Goal: Obtain resource: Obtain resource

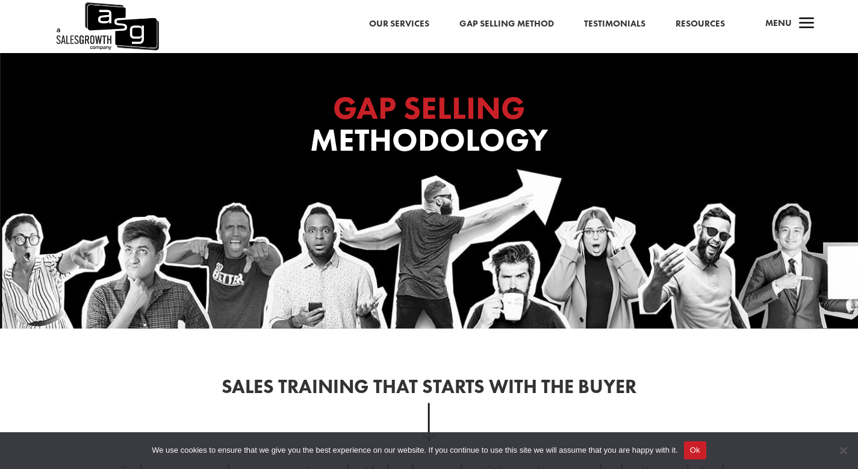
click at [533, 24] on link "Gap Selling Method" at bounding box center [507, 24] width 95 height 16
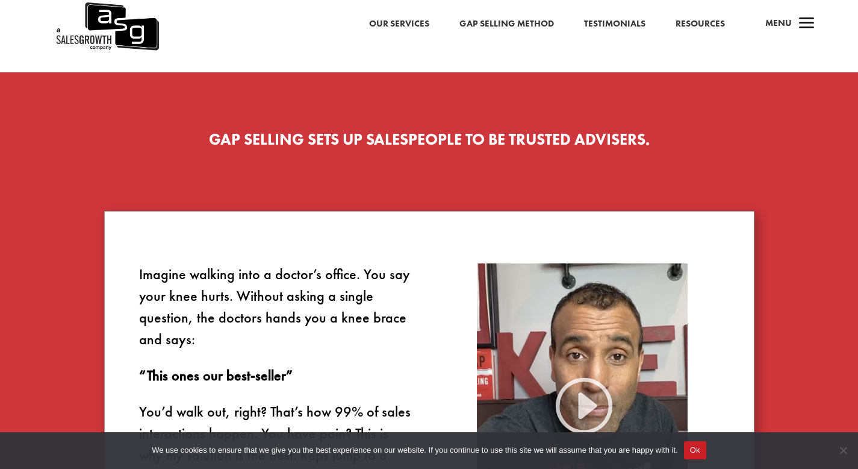
scroll to position [549, 0]
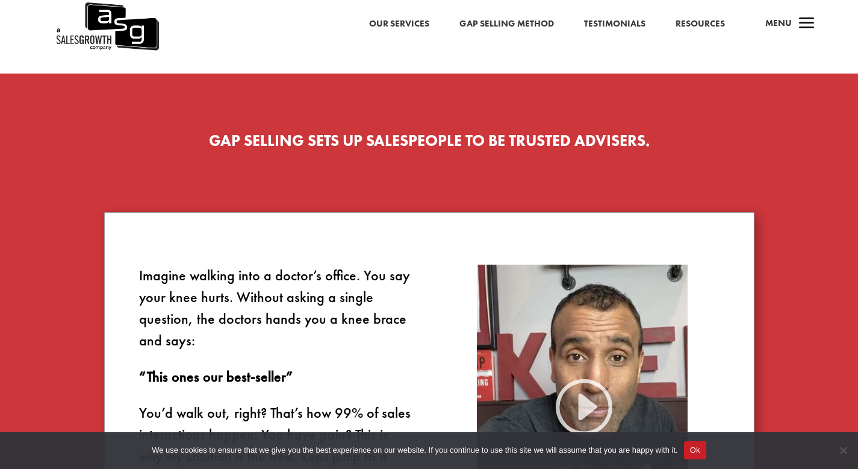
click at [710, 30] on link "Resources" at bounding box center [700, 24] width 49 height 16
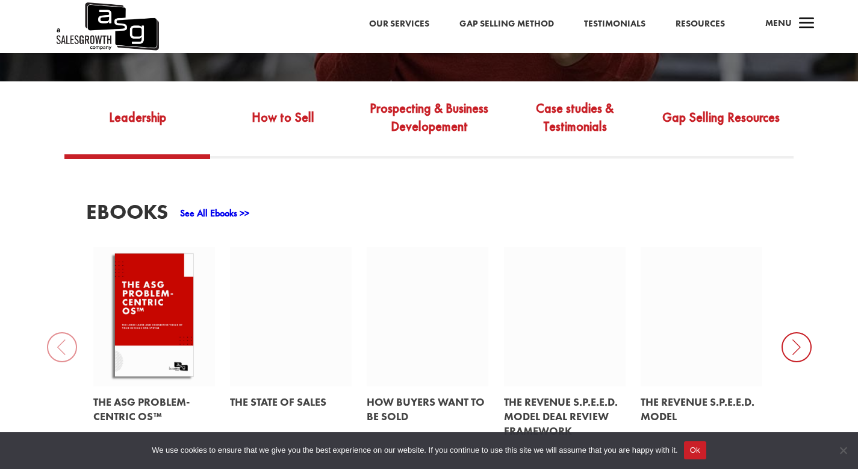
scroll to position [419, 0]
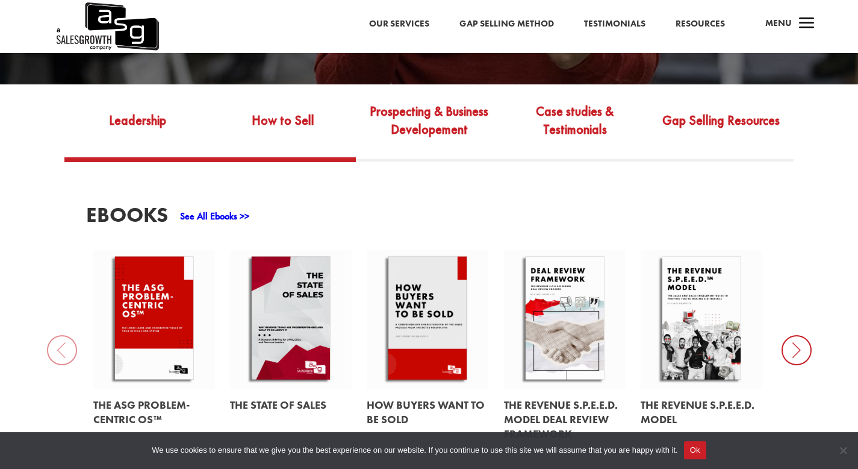
click at [266, 121] on link "How to Sell" at bounding box center [283, 129] width 146 height 57
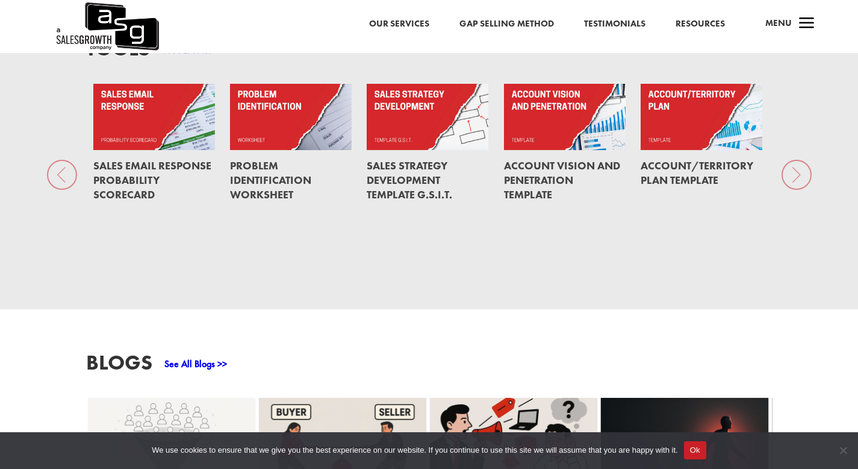
scroll to position [918, 0]
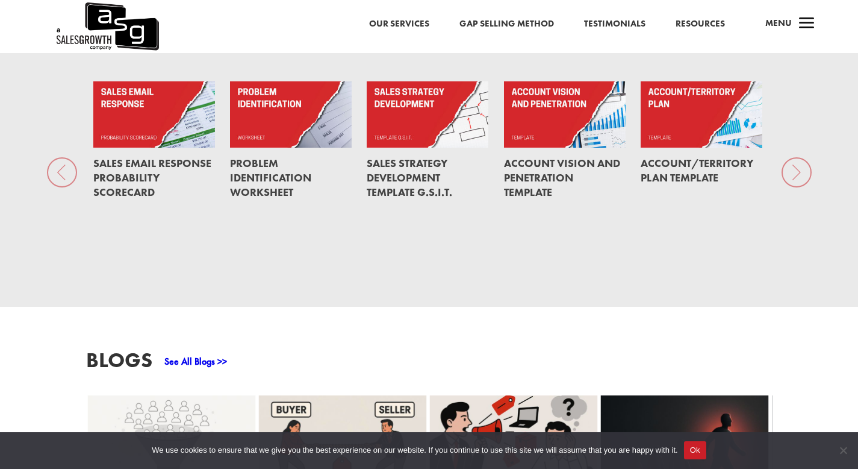
click at [793, 160] on div "Tools See All Tools >> Sales Email Response Probability Scorecard Problem Ident…" at bounding box center [429, 149] width 858 height 314
click at [673, 148] on div "Account/Territory Plan Template" at bounding box center [702, 171] width 122 height 46
click at [254, 163] on link "Problem Identification Worksheet" at bounding box center [270, 177] width 81 height 43
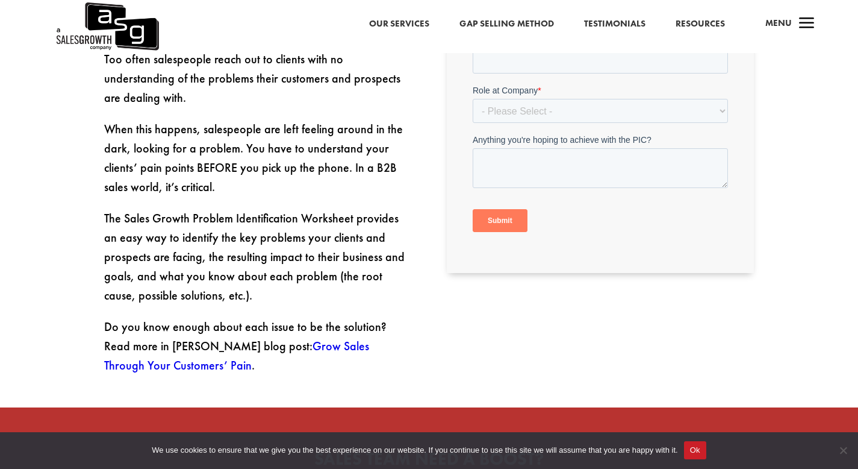
scroll to position [302, 0]
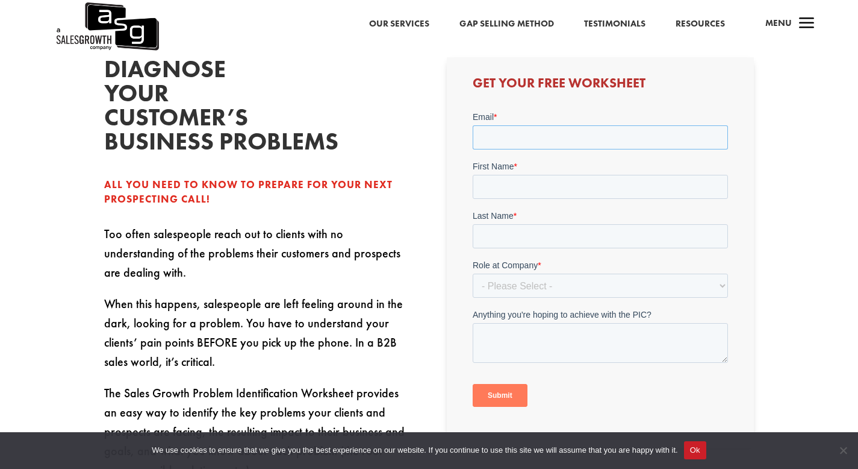
click at [595, 133] on input "Email *" at bounding box center [600, 137] width 255 height 24
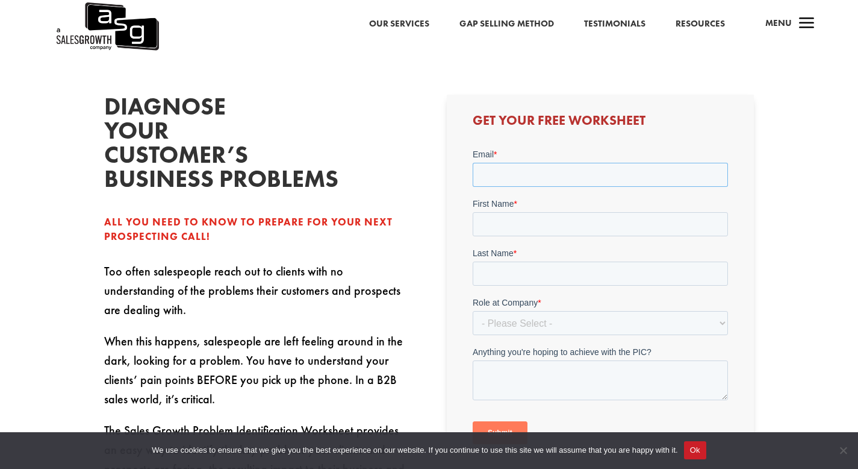
scroll to position [266, 0]
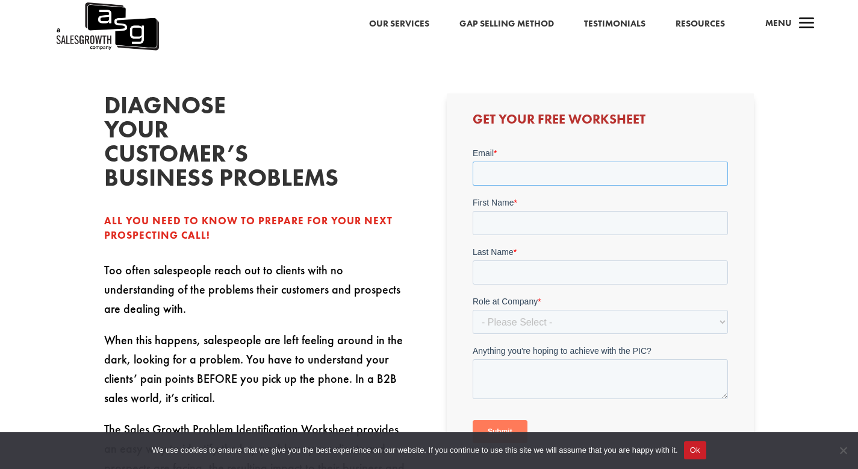
click at [519, 175] on input "Email *" at bounding box center [600, 173] width 255 height 24
type input "joshua.kuepper@kerith.net"
type input "Joshua Gerrit"
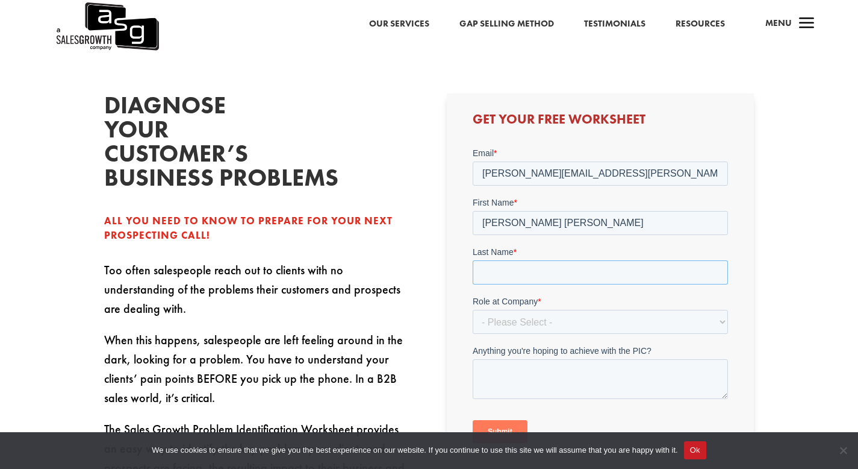
type input "Kuepper"
click at [537, 327] on select "- Please Select - C-Level (CRO, CSO, etc) Senior Leadership (VP of Sales, VP of…" at bounding box center [600, 322] width 255 height 24
select select "C-Level (CRO, CSO, etc)"
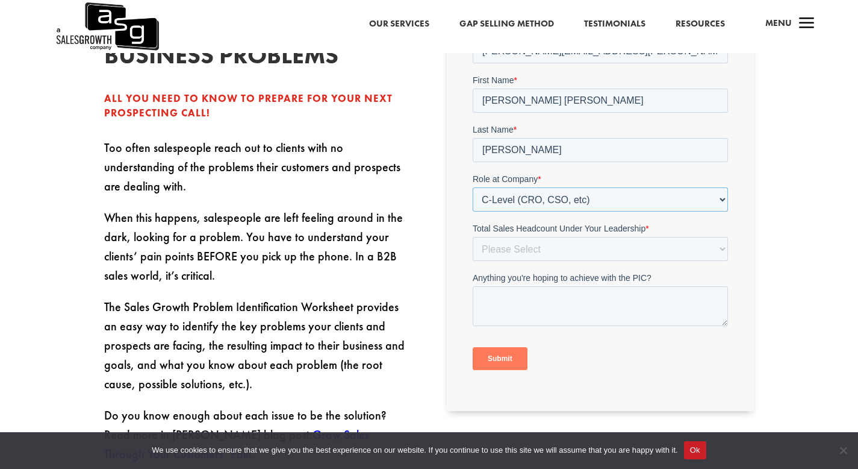
scroll to position [408, 0]
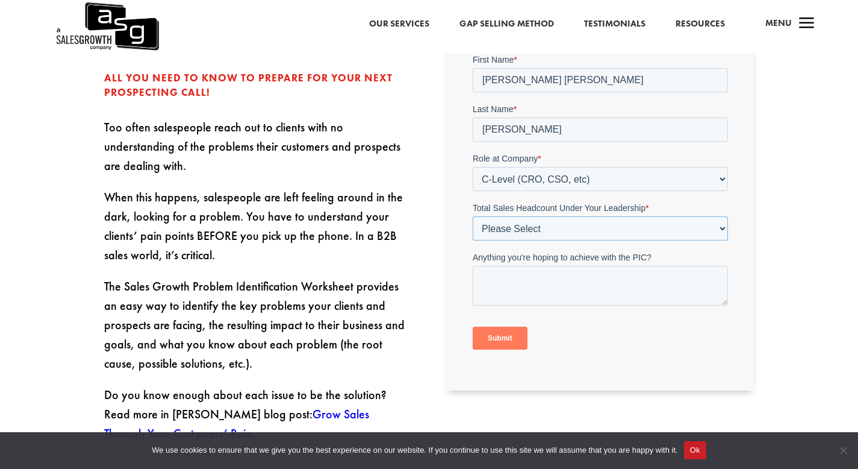
click at [576, 230] on select "Please Select Just Me 1-9 10-19 20-49 50-99 100+" at bounding box center [600, 228] width 255 height 24
select select "Just Me"
click at [513, 338] on input "Submit" at bounding box center [500, 337] width 55 height 23
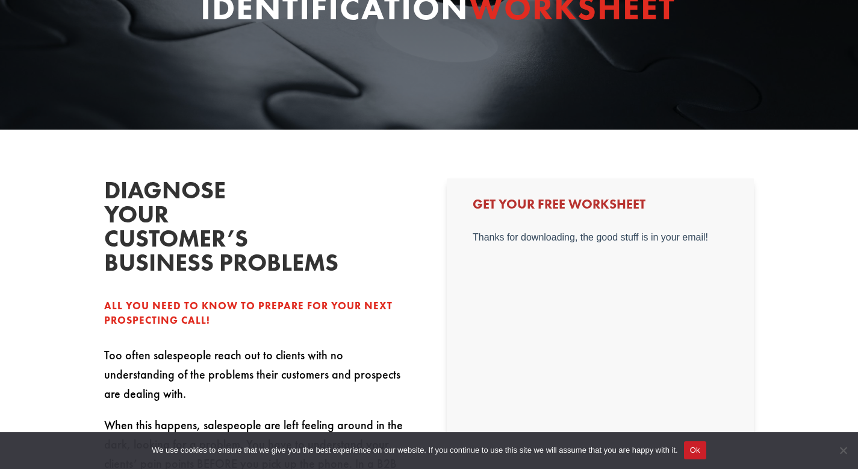
scroll to position [0, 0]
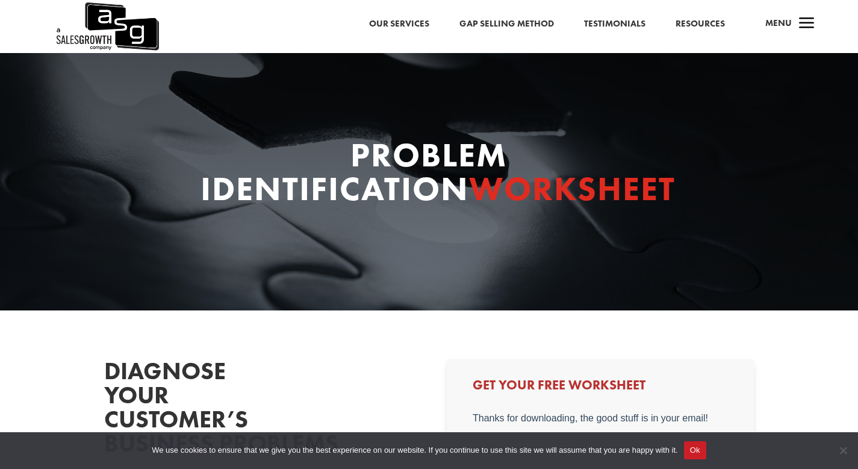
click at [706, 446] on button "Ok" at bounding box center [695, 450] width 22 height 18
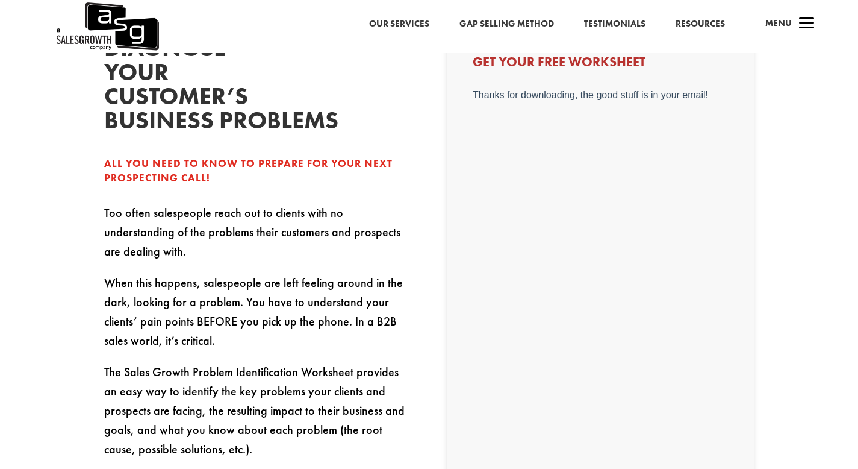
scroll to position [79, 0]
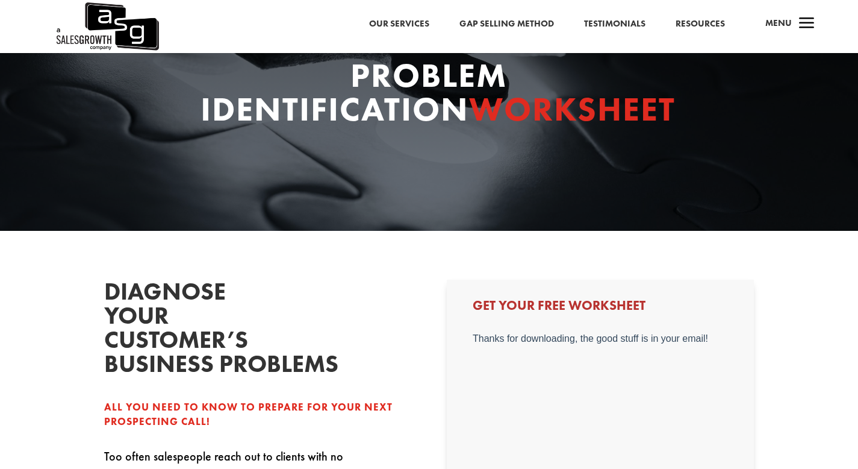
click at [546, 25] on link "Gap Selling Method" at bounding box center [507, 24] width 95 height 16
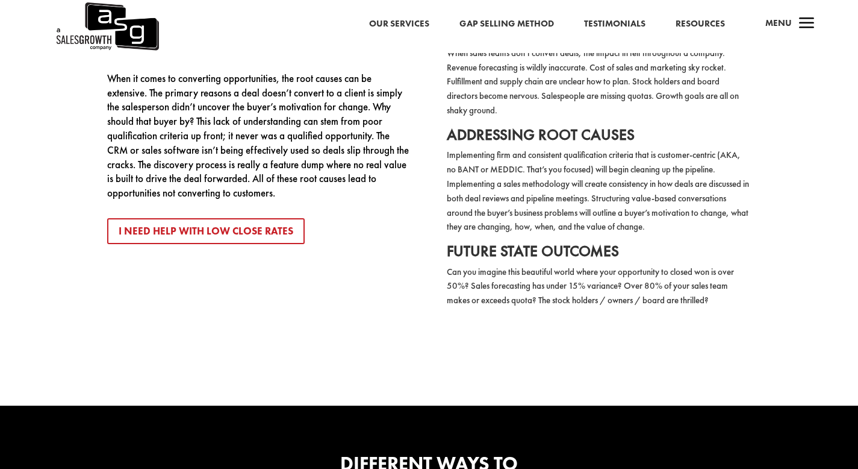
scroll to position [1889, 0]
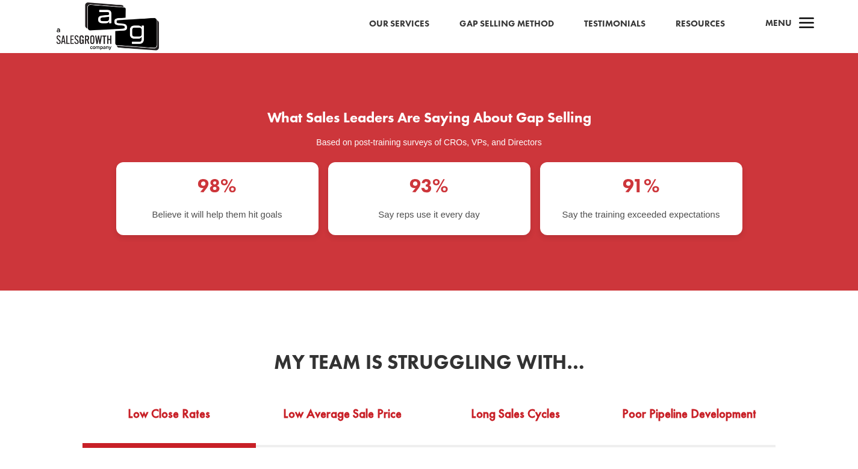
click at [687, 32] on div "Our Services Gap Selling Method Testimonials Resources a Menu" at bounding box center [429, 26] width 858 height 53
click at [696, 20] on link "Resources" at bounding box center [700, 24] width 49 height 16
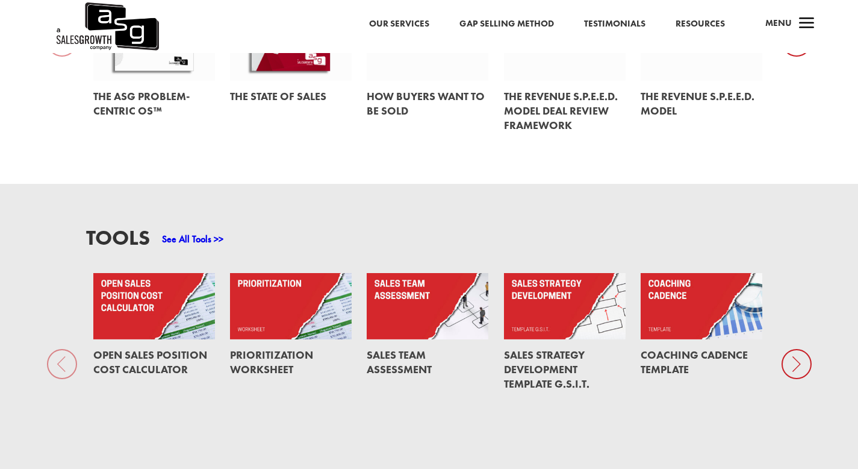
scroll to position [799, 0]
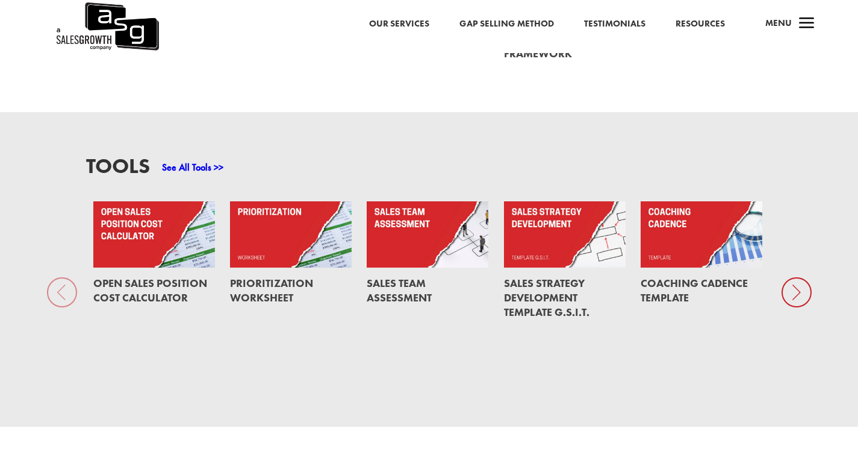
click at [198, 161] on link "See All Tools >>" at bounding box center [192, 167] width 61 height 13
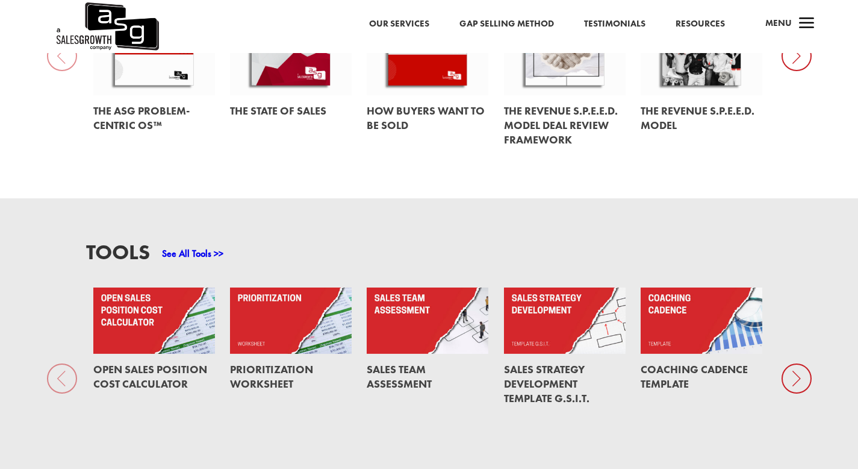
scroll to position [700, 0]
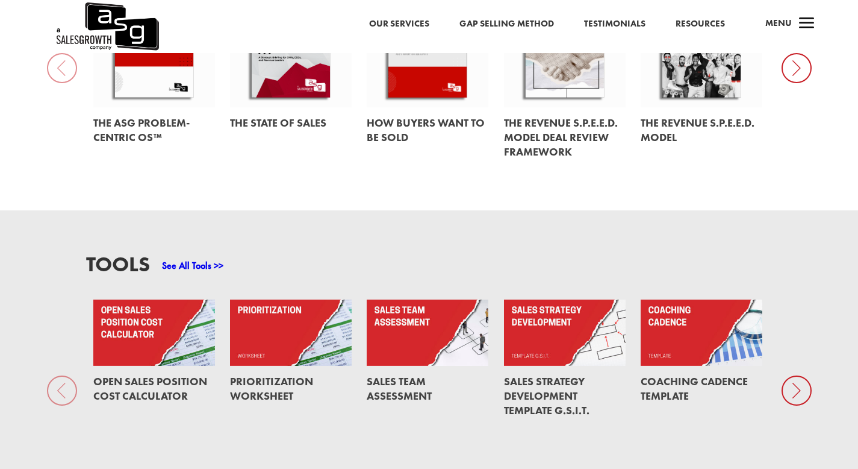
click at [794, 377] on icon at bounding box center [797, 390] width 30 height 30
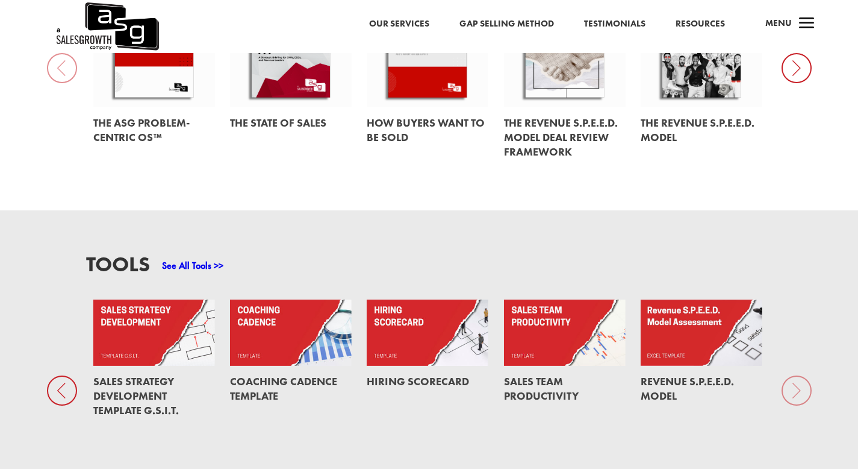
click at [794, 377] on div "Tools See All Tools >> Open Sales Position Cost Calculator Prioritization Works…" at bounding box center [429, 367] width 858 height 314
click at [530, 351] on link at bounding box center [565, 332] width 122 height 66
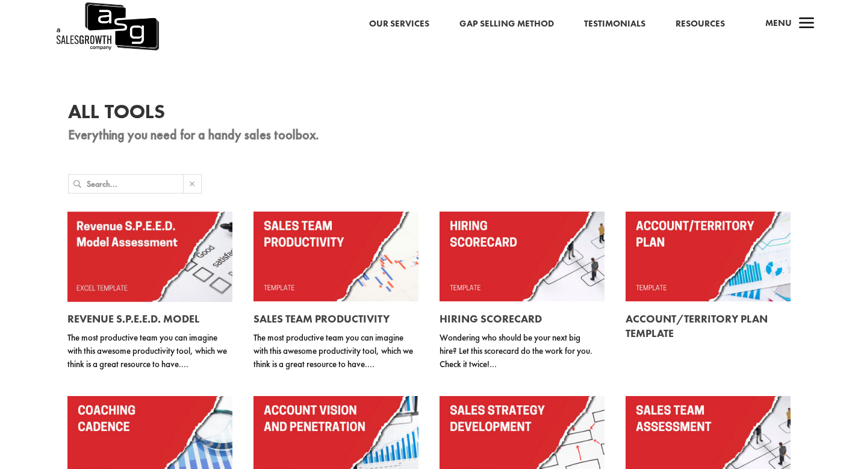
click at [170, 191] on input "text" at bounding box center [135, 184] width 96 height 18
click at [271, 182] on div at bounding box center [429, 185] width 723 height 22
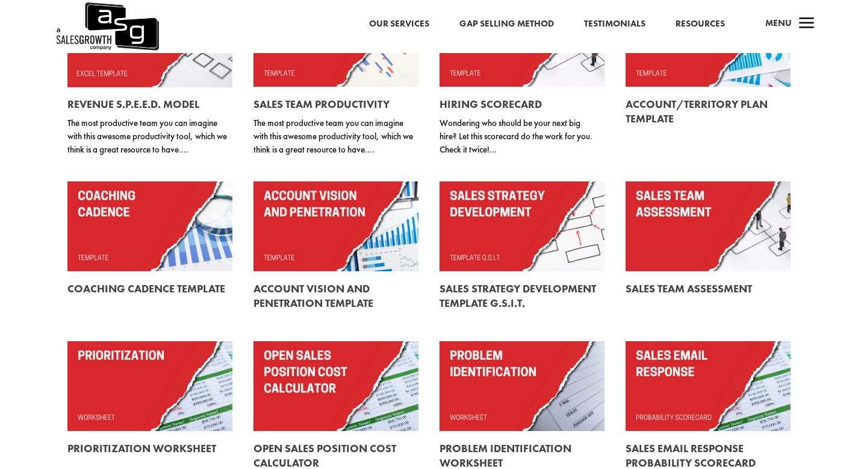
scroll to position [246, 0]
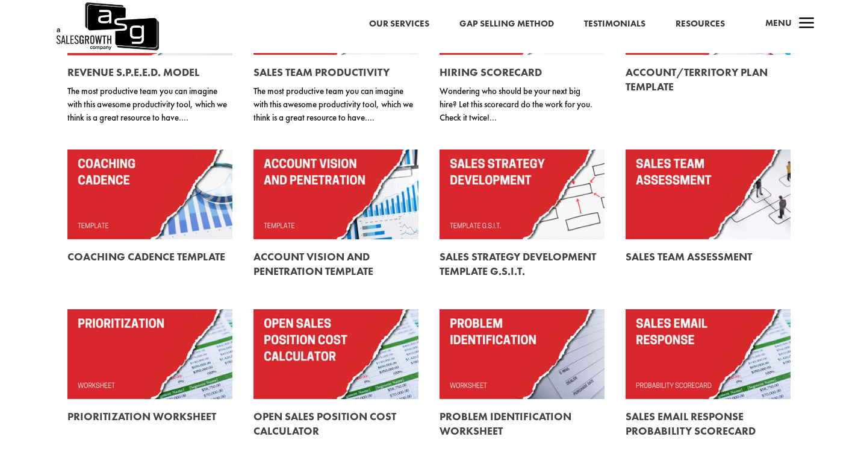
click at [218, 246] on link at bounding box center [149, 256] width 165 height 34
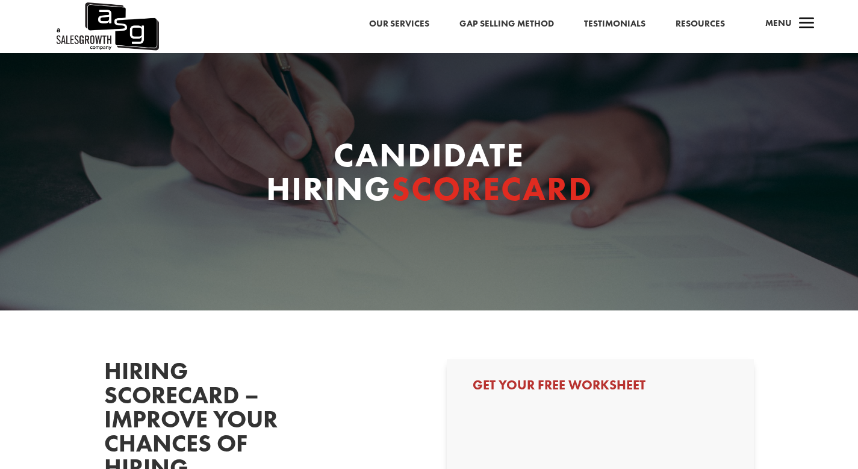
select select "C-Level (CRO, CSO, etc)"
select select "Just Me"
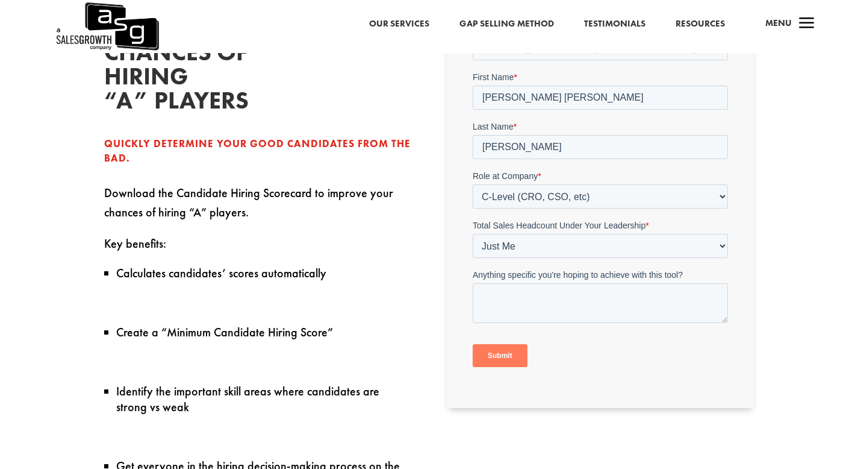
scroll to position [424, 0]
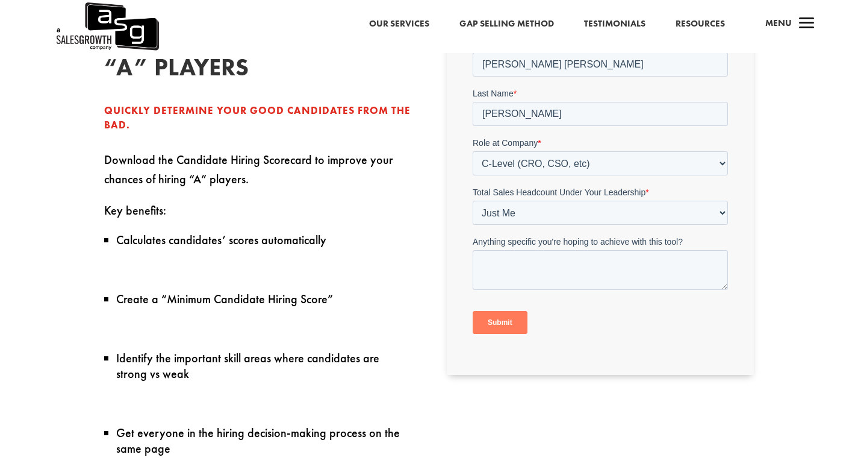
click at [494, 318] on input "Submit" at bounding box center [500, 322] width 55 height 23
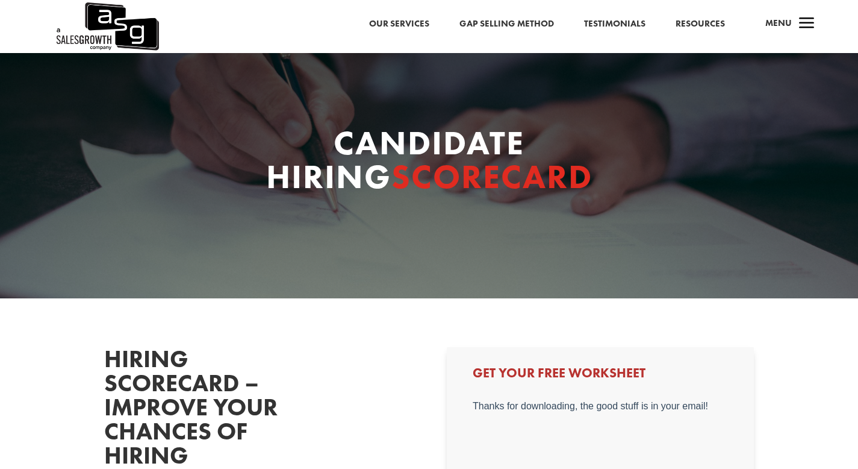
scroll to position [0, 0]
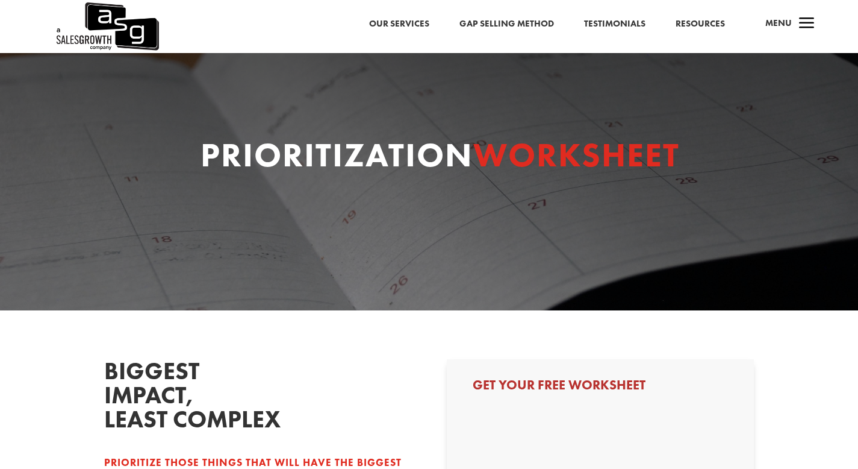
select select "C-Level (CRO, CSO, etc)"
select select "Just Me"
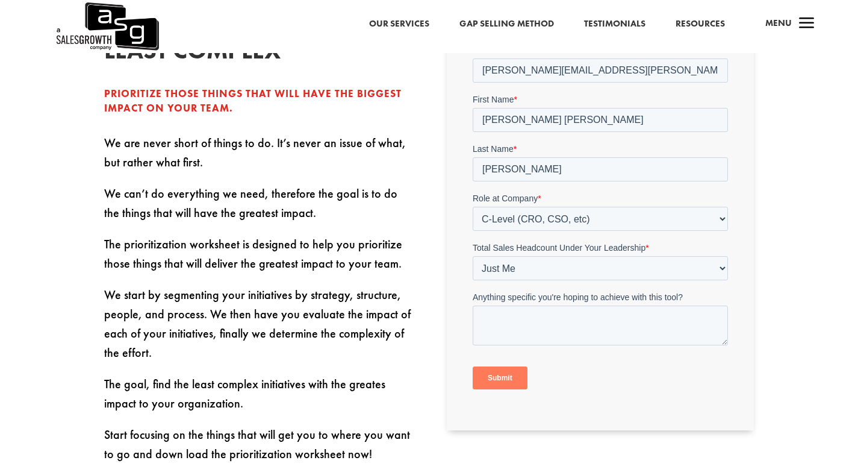
scroll to position [564, 0]
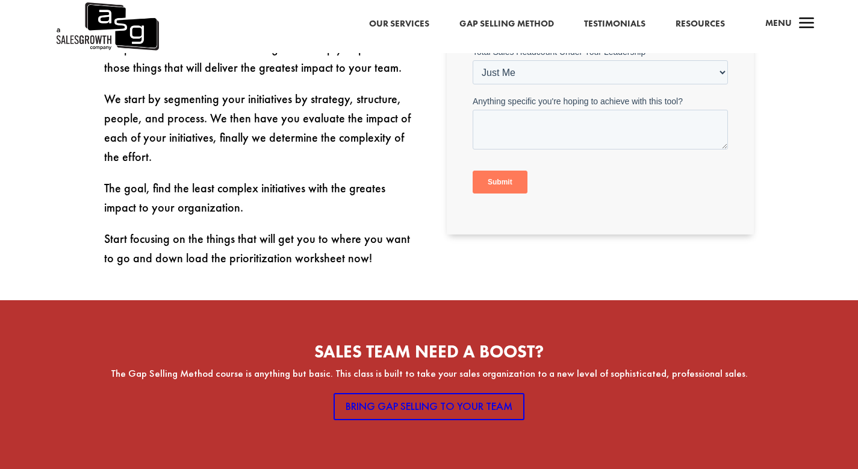
click at [500, 182] on input "Submit" at bounding box center [500, 182] width 55 height 23
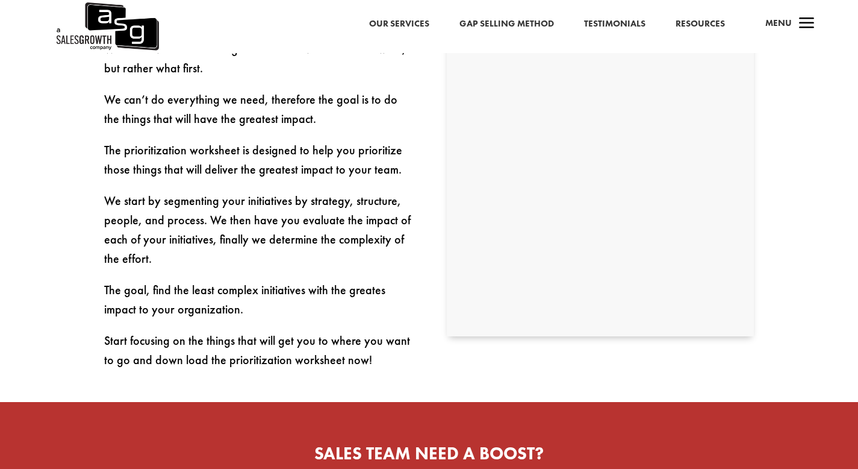
scroll to position [472, 0]
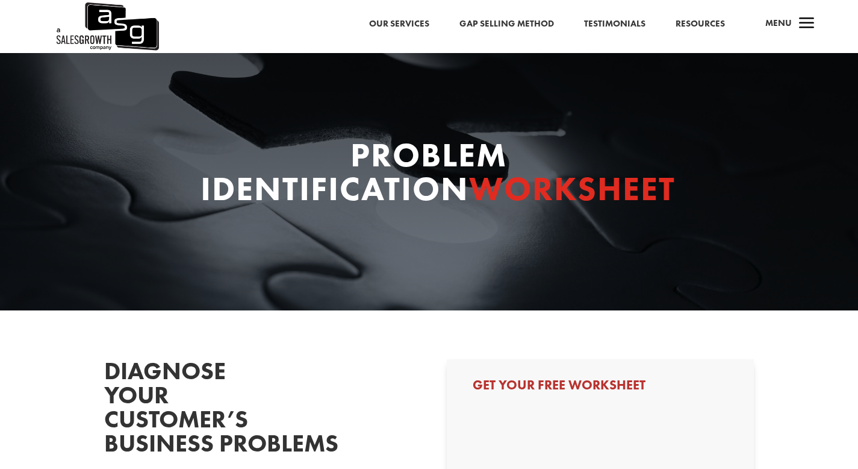
select select "C-Level (CRO, CSO, etc)"
select select "Just Me"
click at [685, 13] on div "Our Services Gap Selling Method Testimonials Resources a Menu" at bounding box center [429, 26] width 858 height 53
click at [685, 17] on link "Resources" at bounding box center [700, 24] width 49 height 16
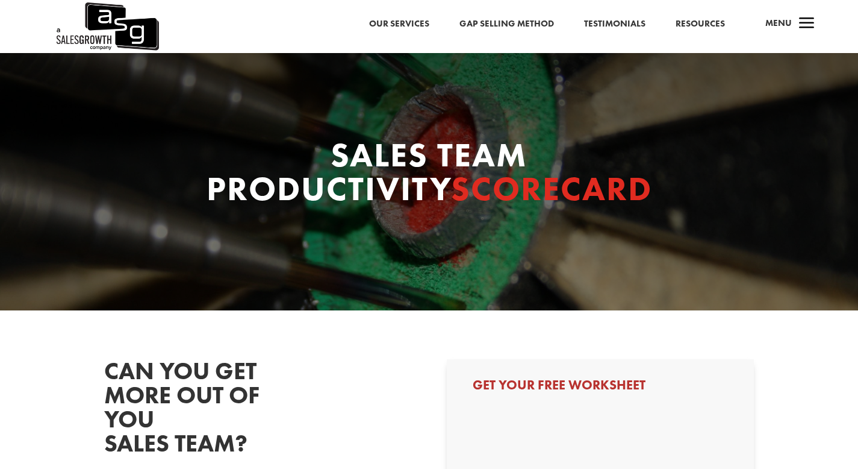
select select "C-Level (CRO, CSO, etc)"
select select "Just Me"
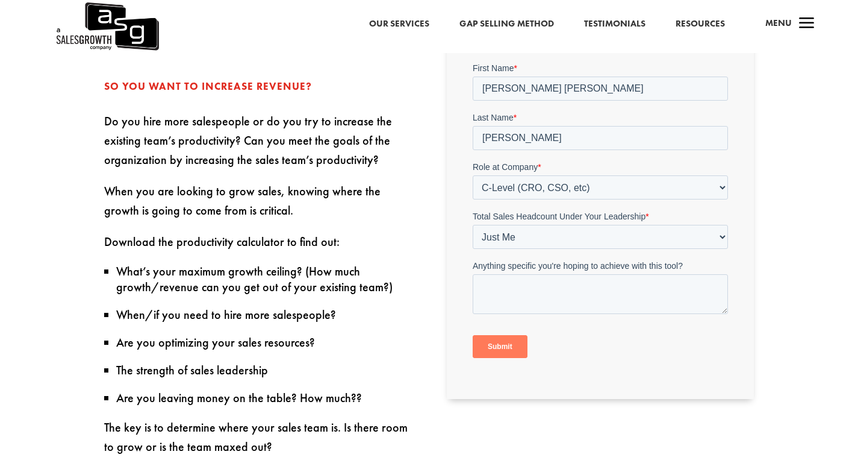
scroll to position [376, 0]
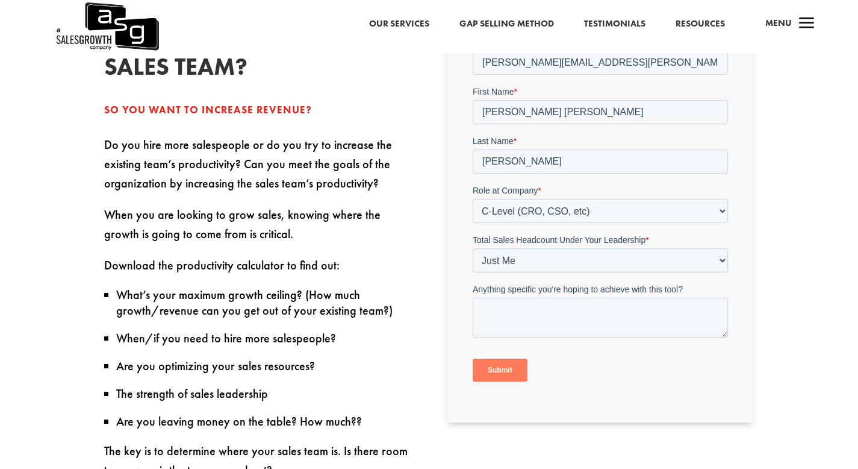
click at [497, 370] on input "Submit" at bounding box center [500, 369] width 55 height 23
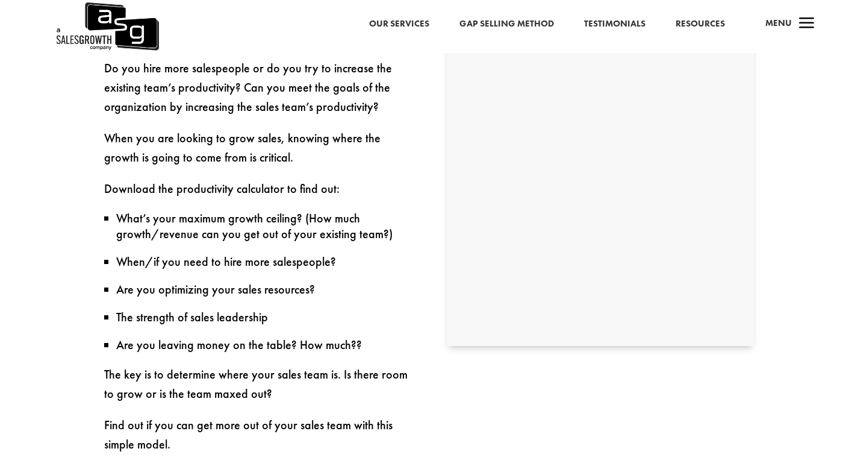
scroll to position [0, 0]
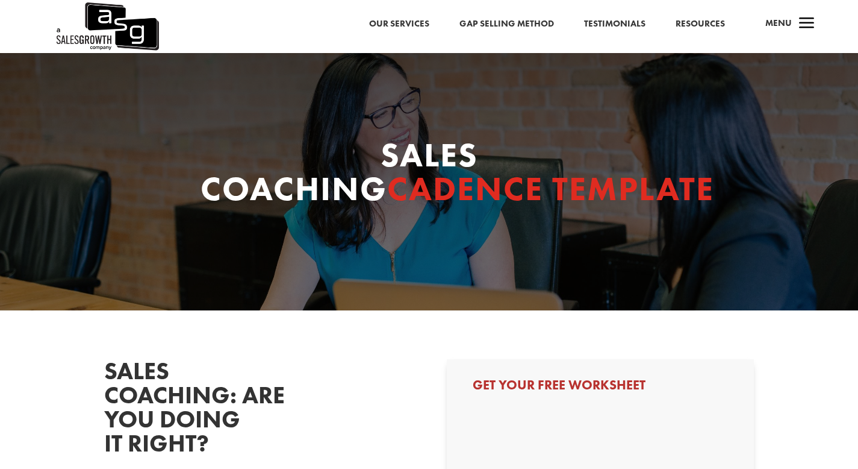
select select "C-Level (CRO, CSO, etc)"
select select "Just Me"
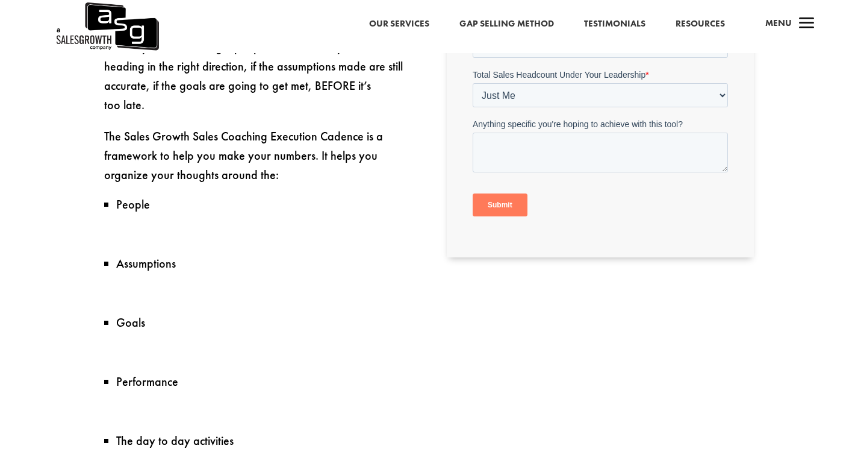
scroll to position [543, 0]
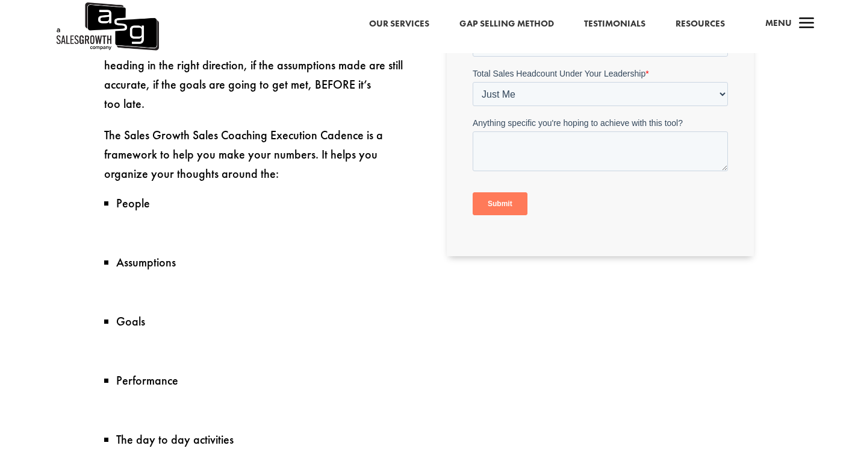
click at [514, 184] on div "Submit" at bounding box center [600, 203] width 255 height 43
click at [503, 207] on input "Submit" at bounding box center [500, 204] width 55 height 23
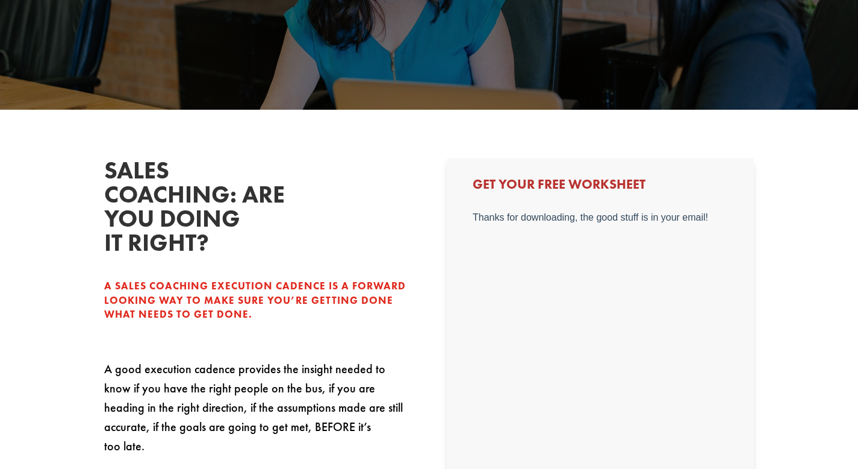
scroll to position [0, 0]
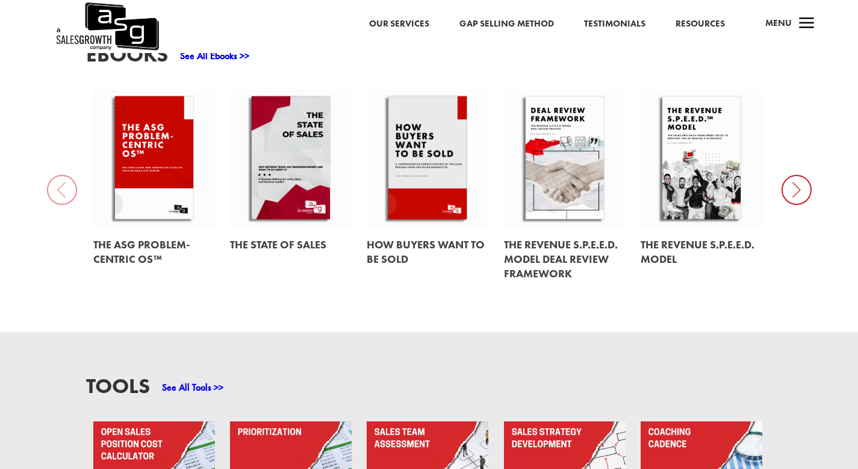
scroll to position [367, 0]
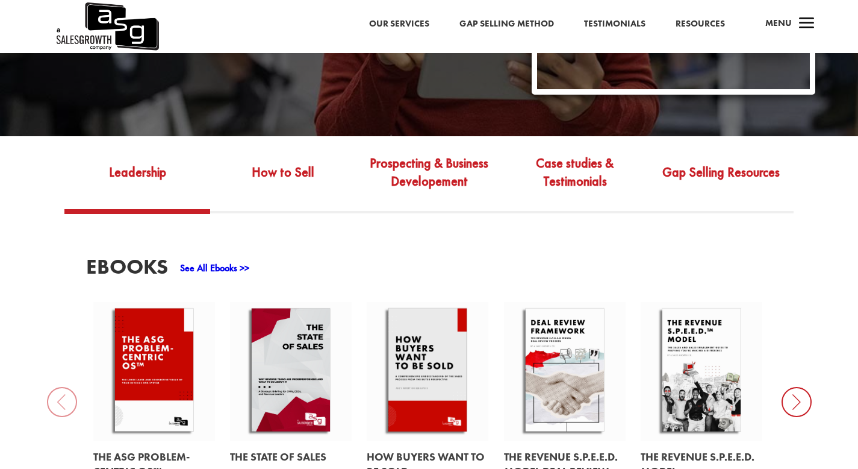
click at [199, 261] on link "See All Ebooks >>" at bounding box center [214, 267] width 69 height 13
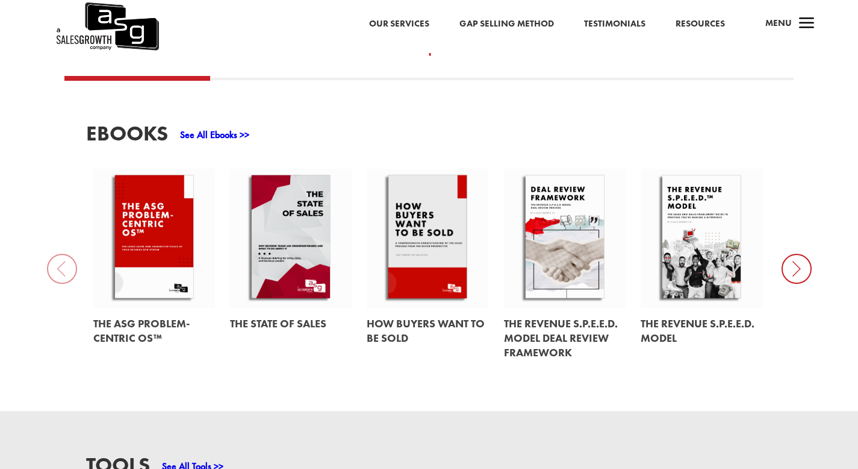
scroll to position [244, 0]
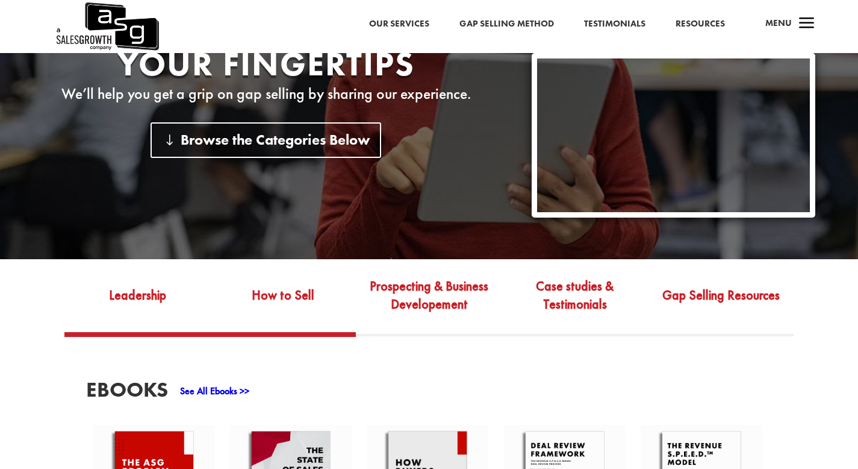
click at [311, 294] on link "How to Sell" at bounding box center [283, 303] width 146 height 57
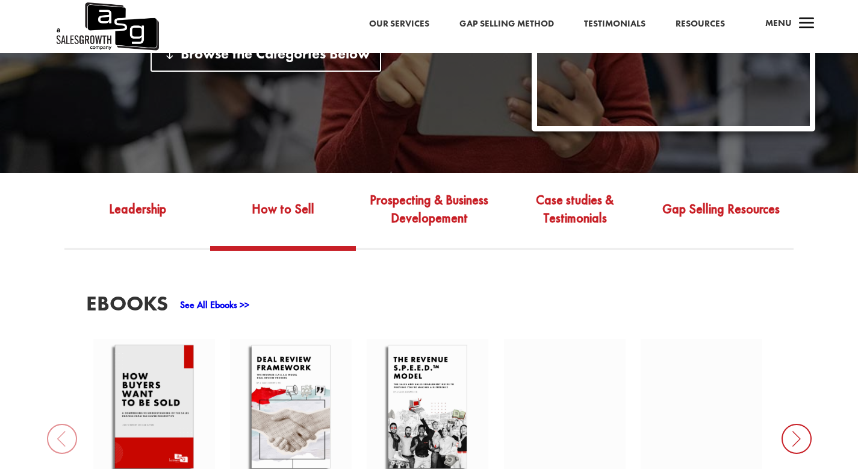
scroll to position [343, 0]
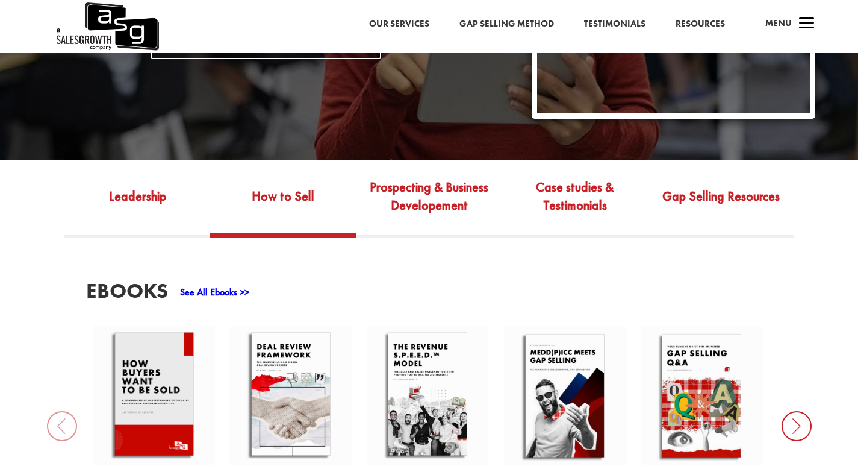
click at [226, 267] on div "EBooks See All Ebooks >> How Buyers Want to be Sold The Revenue S.P.E.E.D. Mode…" at bounding box center [429, 402] width 858 height 331
click at [210, 301] on div "EBooks See All Ebooks >> How Buyers Want to be Sold The Revenue S.P.E.E.D. Mode…" at bounding box center [429, 402] width 687 height 245
click at [222, 288] on div "EBooks See All Ebooks >> How Buyers Want to be Sold The Revenue S.P.E.E.D. Mode…" at bounding box center [429, 402] width 687 height 245
click at [243, 280] on div "See All Ebooks >>" at bounding box center [208, 289] width 81 height 19
click at [221, 285] on link "See All Ebooks >>" at bounding box center [214, 291] width 69 height 13
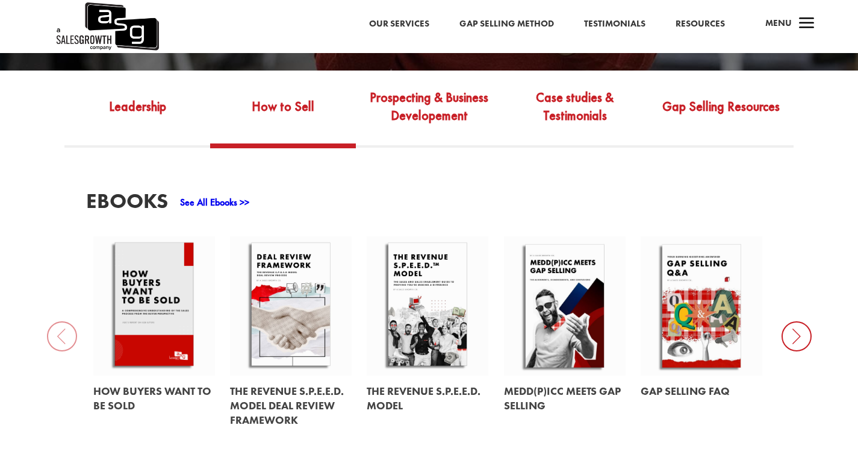
scroll to position [511, 0]
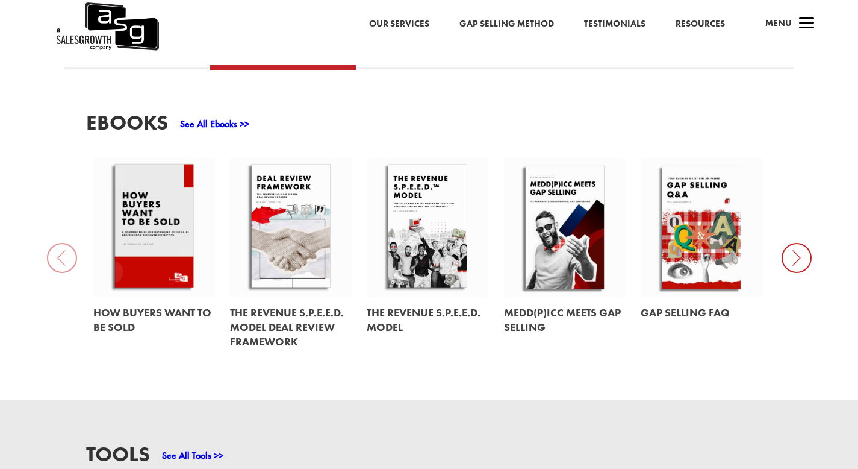
click at [598, 246] on link at bounding box center [565, 227] width 122 height 139
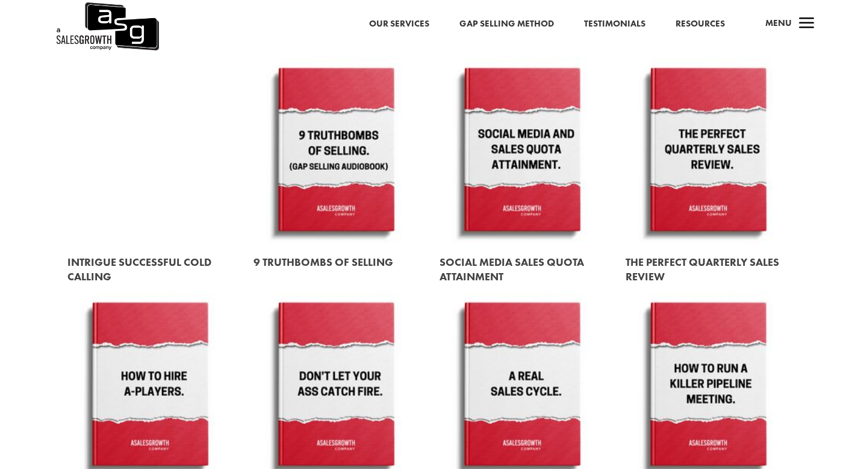
scroll to position [901, 0]
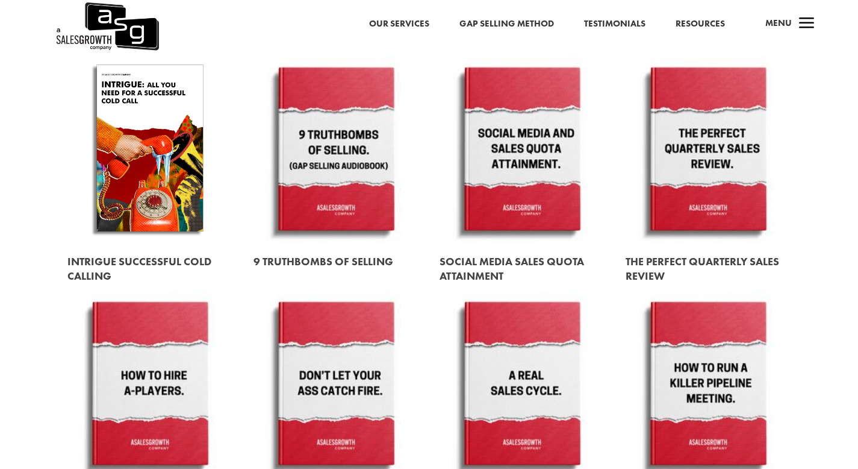
click at [339, 262] on link at bounding box center [336, 262] width 165 height 34
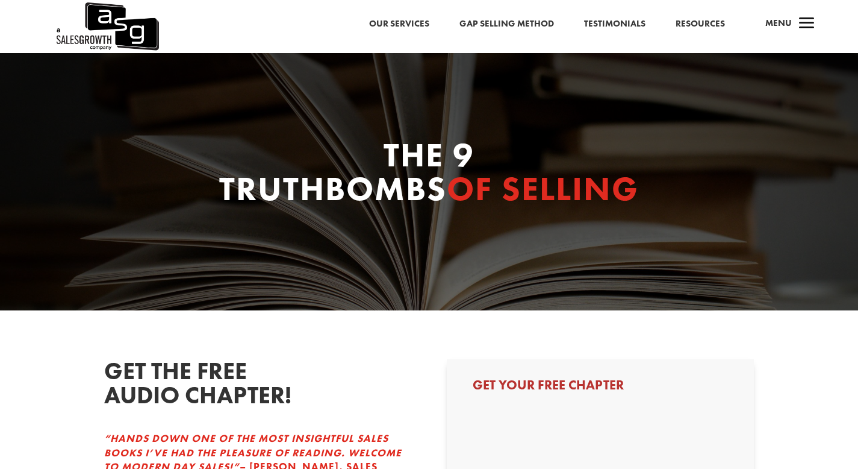
select select "C-Level (CRO, CSO, etc)"
select select "Just Me"
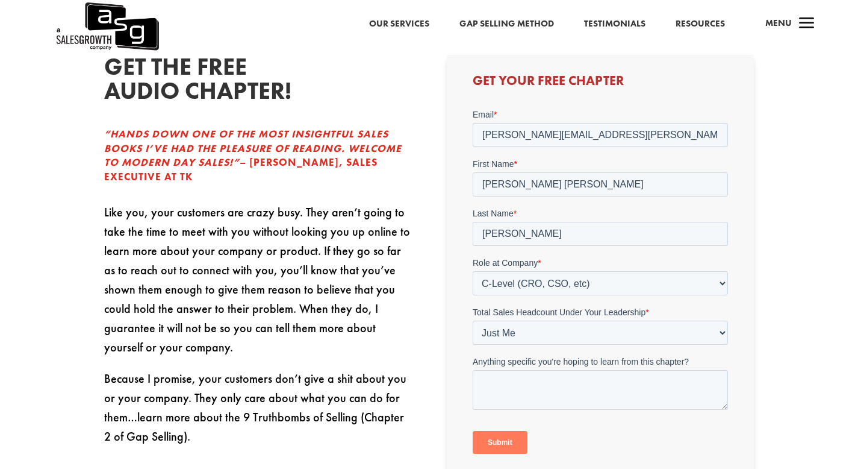
scroll to position [481, 0]
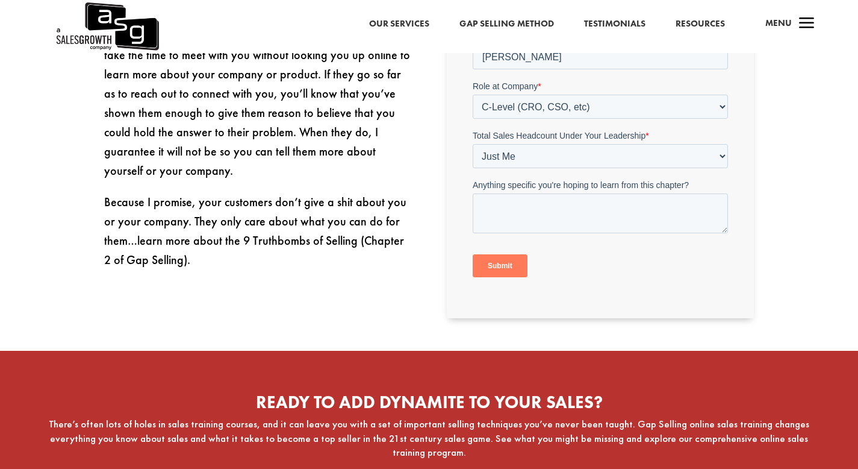
click at [510, 261] on input "Submit" at bounding box center [500, 266] width 55 height 23
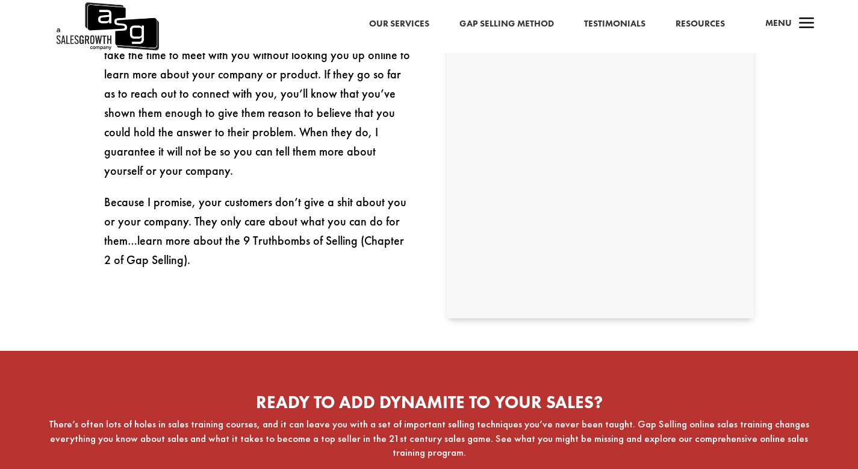
scroll to position [208, 0]
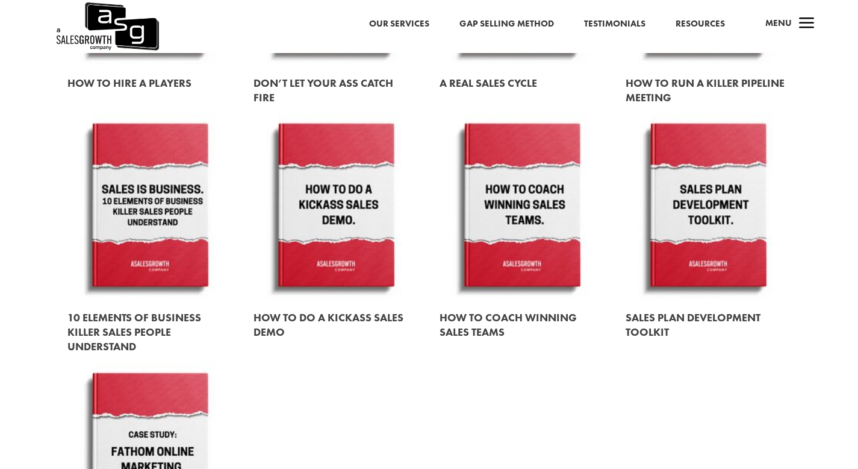
scroll to position [1315, 0]
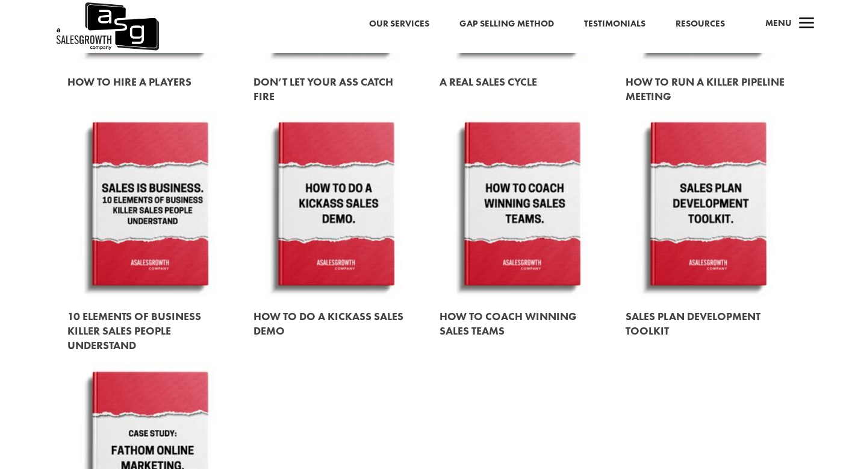
click at [662, 240] on link at bounding box center [708, 205] width 165 height 188
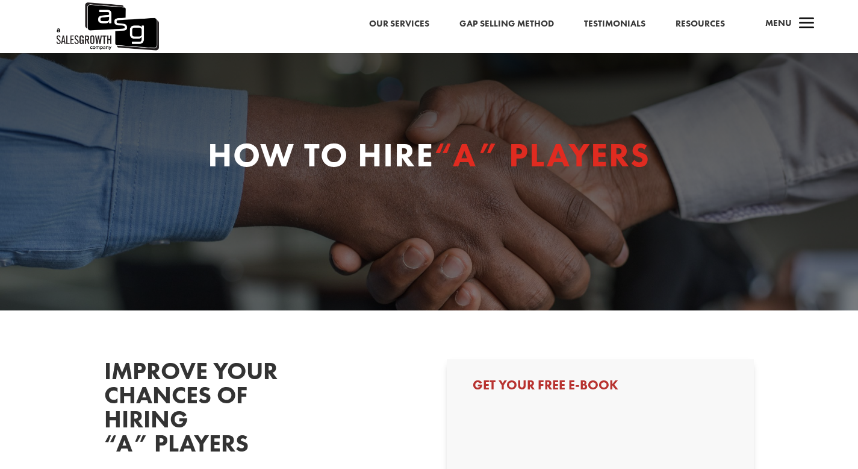
select select "C-Level (CRO, CSO, etc)"
select select "Just Me"
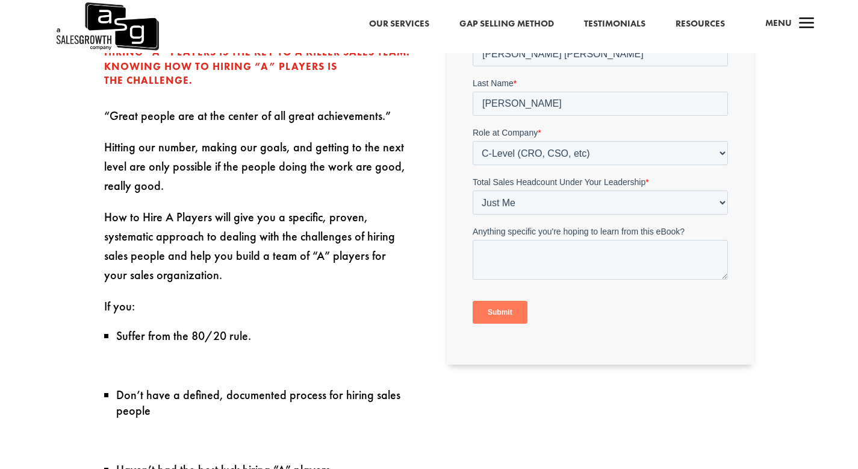
scroll to position [540, 0]
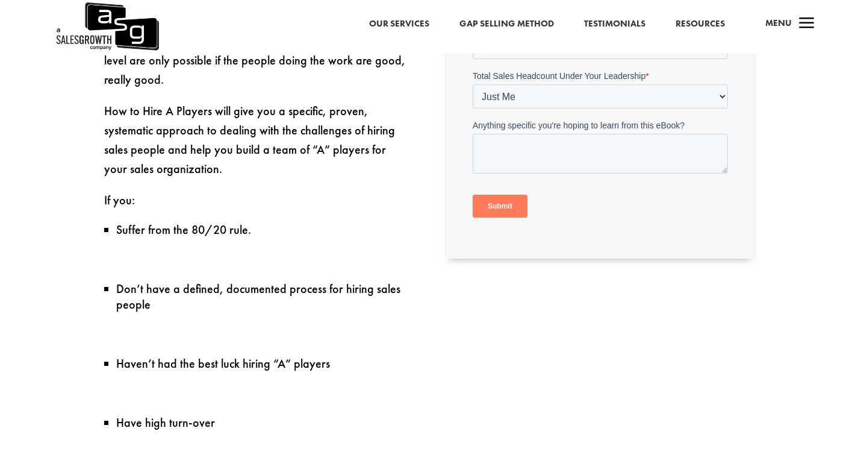
click at [513, 208] on input "Submit" at bounding box center [500, 206] width 55 height 23
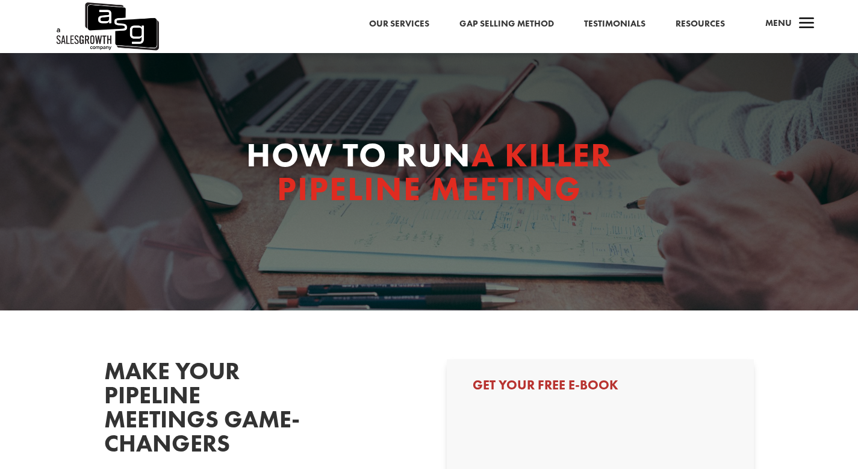
select select "C-Level (CRO, CSO, etc)"
select select "Just Me"
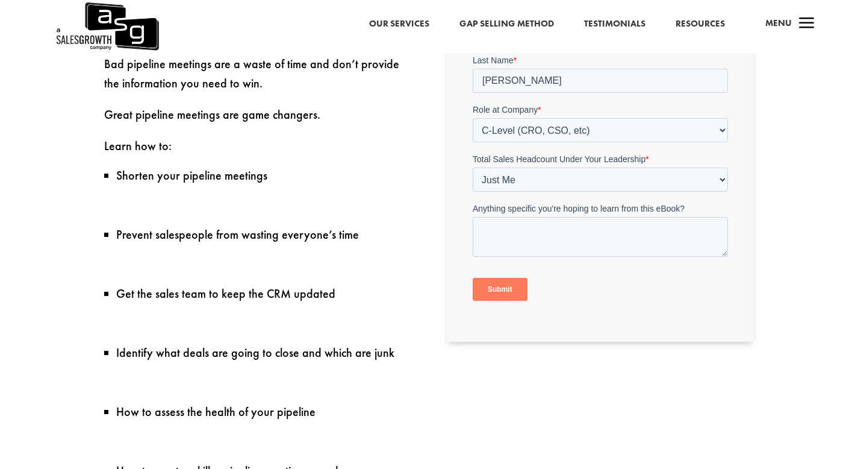
click at [525, 284] on input "Submit" at bounding box center [500, 289] width 55 height 23
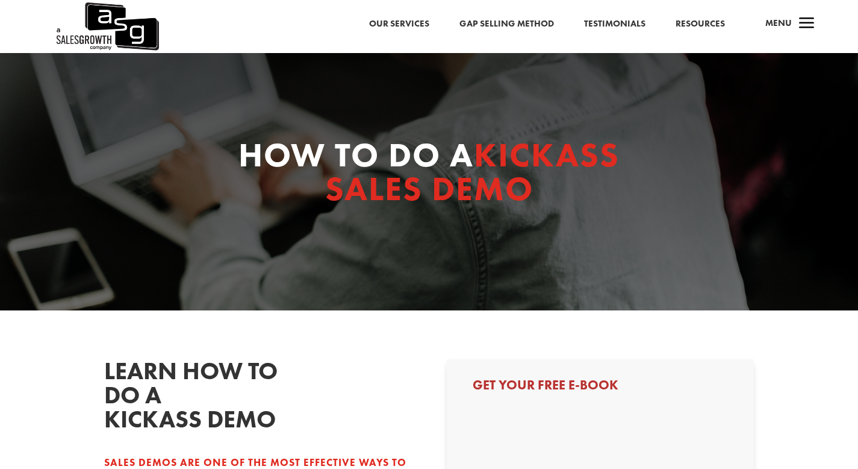
select select "C-Level (CRO, CSO, etc)"
select select "Just Me"
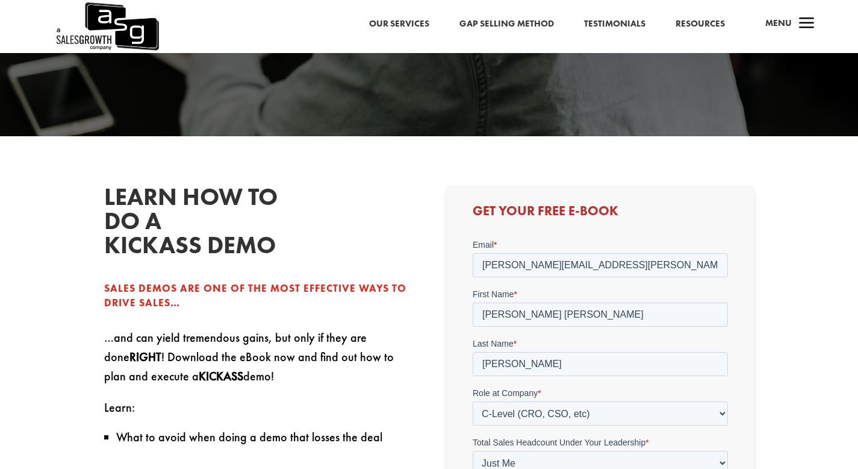
scroll to position [416, 0]
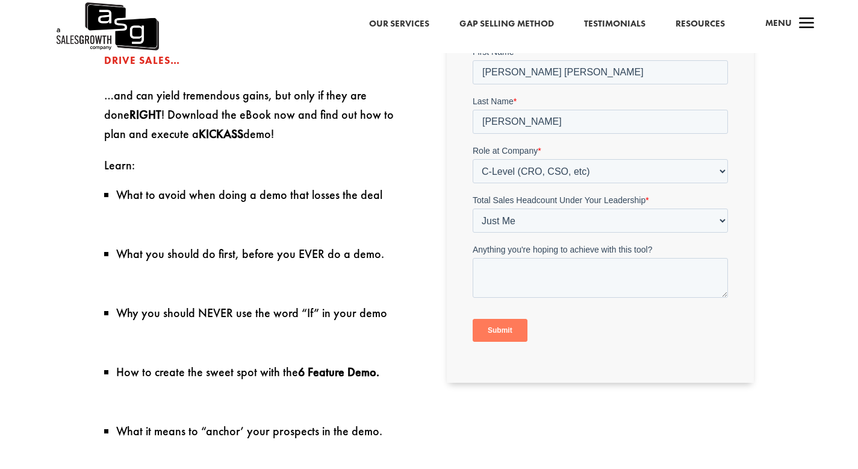
click at [500, 340] on input "Submit" at bounding box center [500, 330] width 55 height 23
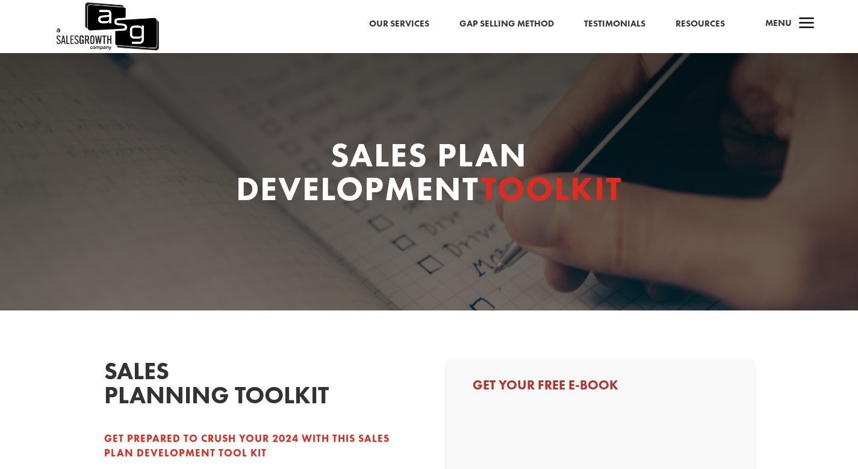
select select "C-Level (CRO, CSO, etc)"
select select "Just Me"
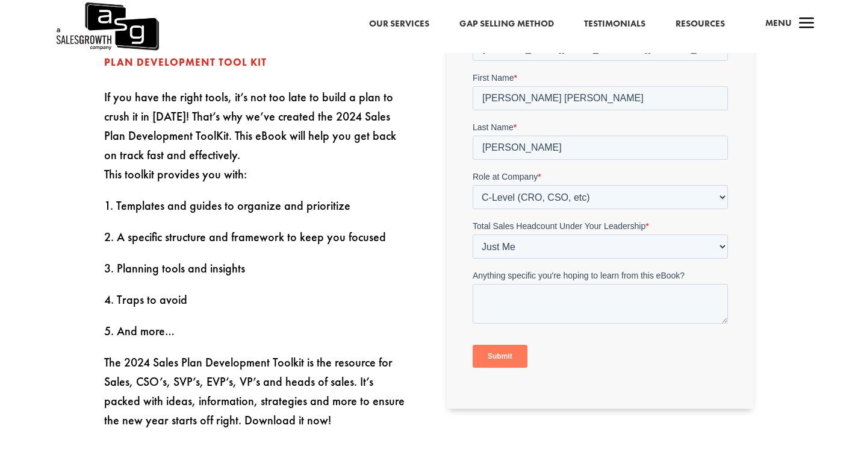
scroll to position [391, 0]
click at [507, 362] on input "Submit" at bounding box center [500, 355] width 55 height 23
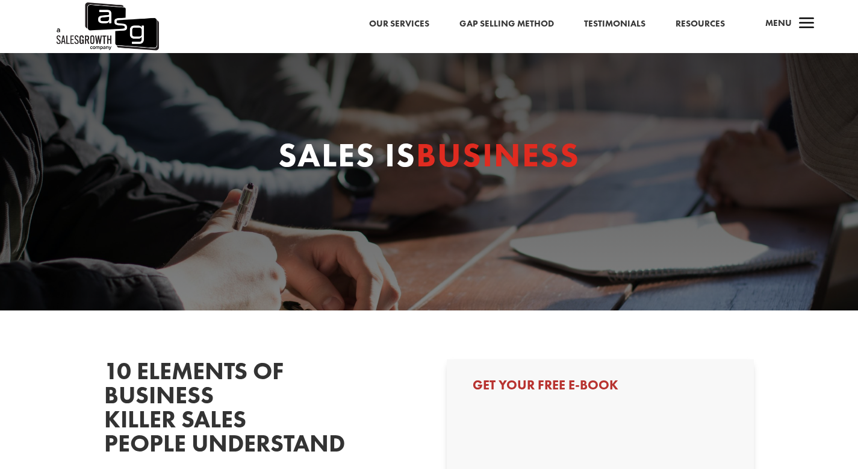
select select "C-Level (CRO, CSO, etc)"
select select "Just Me"
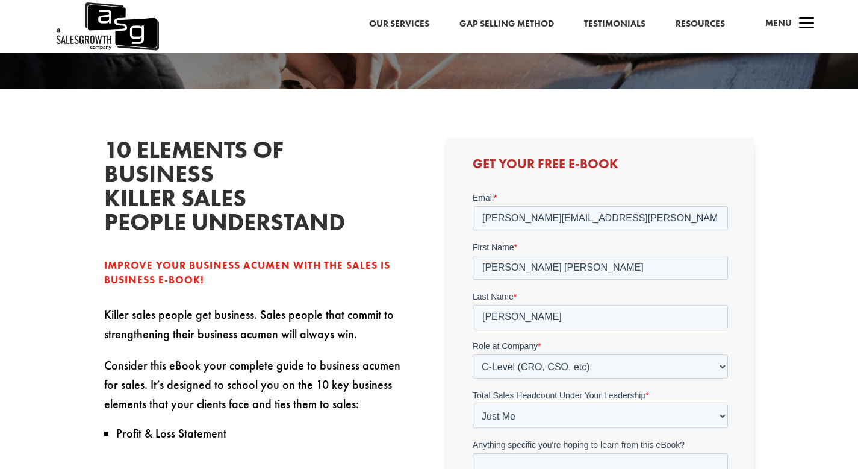
scroll to position [555, 0]
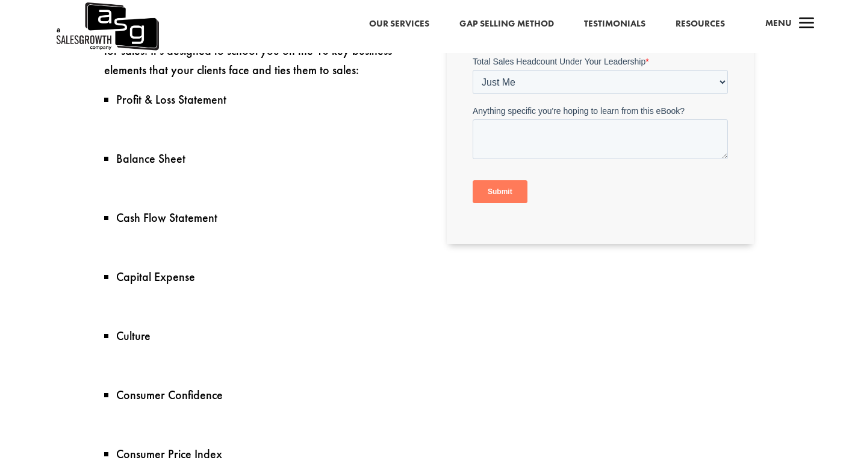
click at [500, 192] on input "Submit" at bounding box center [500, 192] width 55 height 23
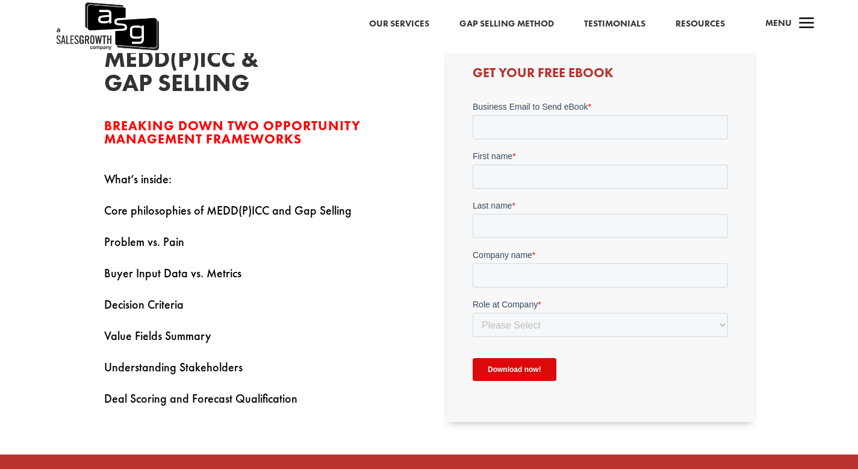
scroll to position [318, 0]
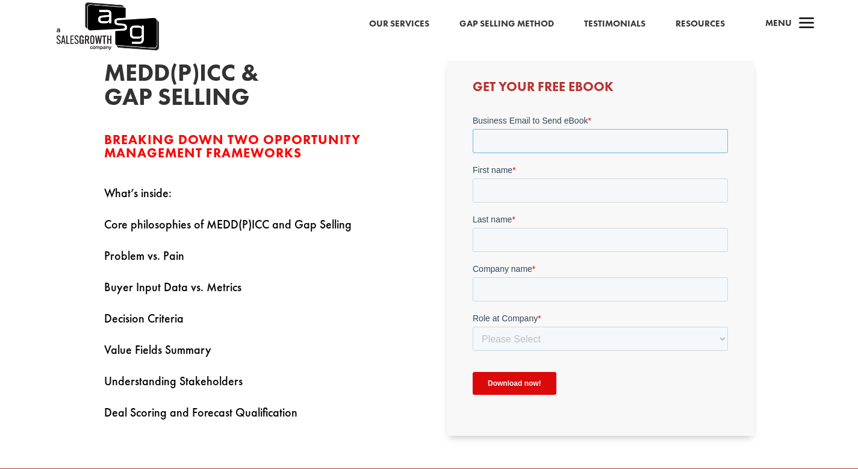
click at [541, 144] on input "Business Email to Send eBook *" at bounding box center [600, 141] width 255 height 24
type input "[PERSON_NAME][EMAIL_ADDRESS][PERSON_NAME][PERSON_NAME][DOMAIN_NAME]"
type input "[PERSON_NAME] [PERSON_NAME]"
type input "[PERSON_NAME]"
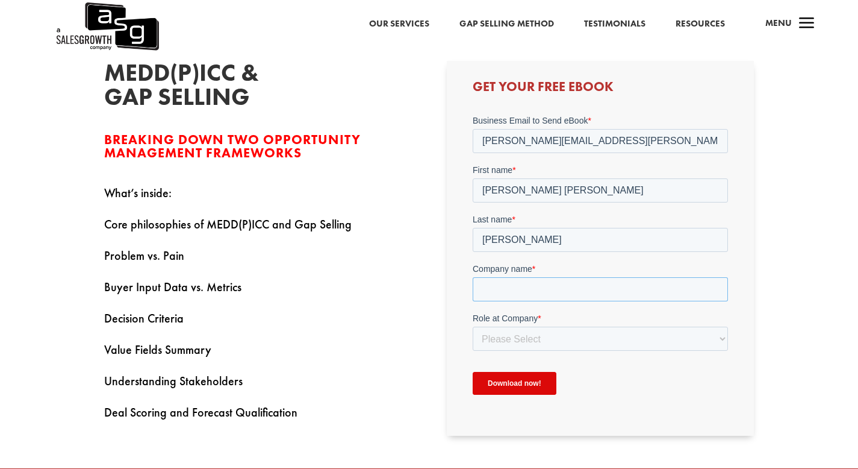
type input "[PERSON_NAME]"
click at [552, 335] on select "Please Select C-Level (CRO, CSO, etc) Senior Leadership (VP of Sales, VP of Ena…" at bounding box center [600, 338] width 255 height 24
select select "C-Level (CRO, CSO, etc)"
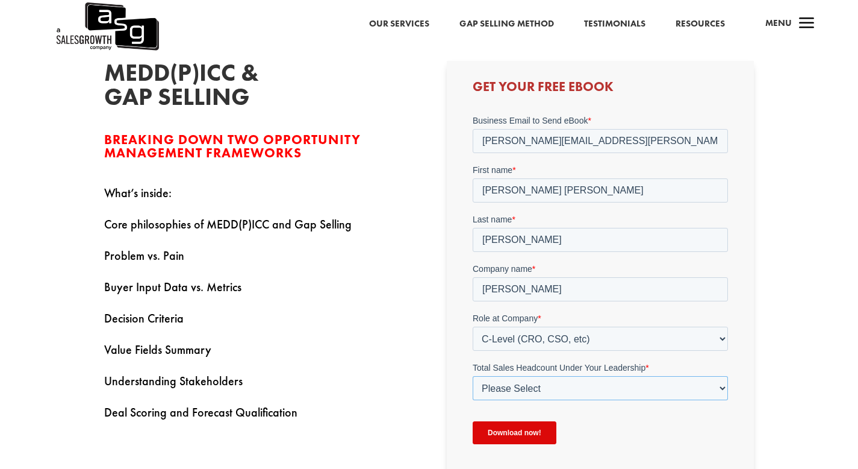
click at [511, 399] on select "Please Select Just Me 1-9 [PHONE_NUMBER] [PHONE_NUMBER]+" at bounding box center [600, 388] width 255 height 24
select select "Just Me"
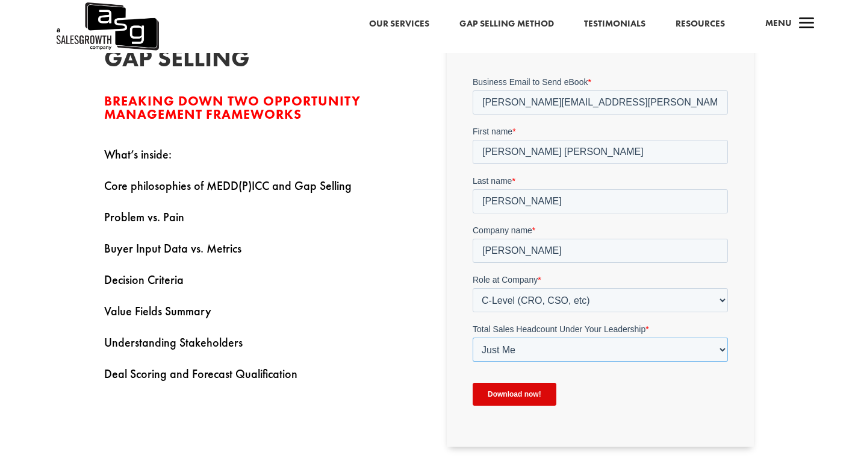
scroll to position [356, 0]
click at [519, 391] on input "Download now!" at bounding box center [515, 394] width 84 height 23
